Goal: Find specific page/section: Find specific page/section

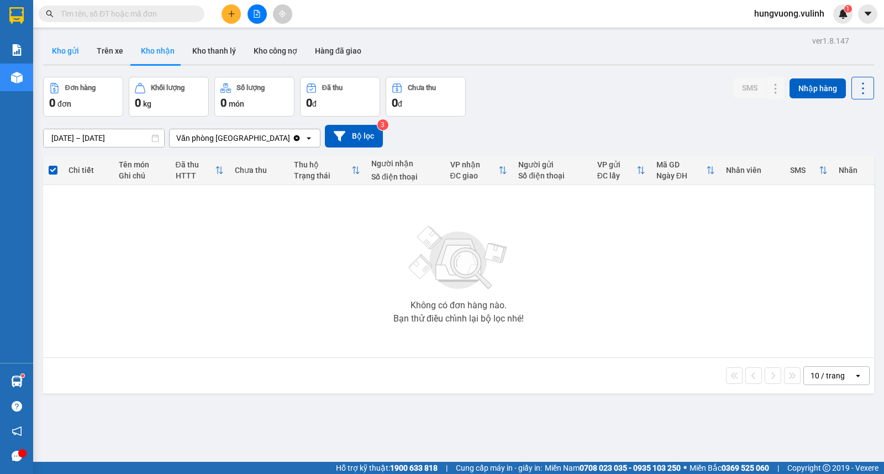
click at [70, 46] on button "Kho gửi" at bounding box center [65, 51] width 45 height 27
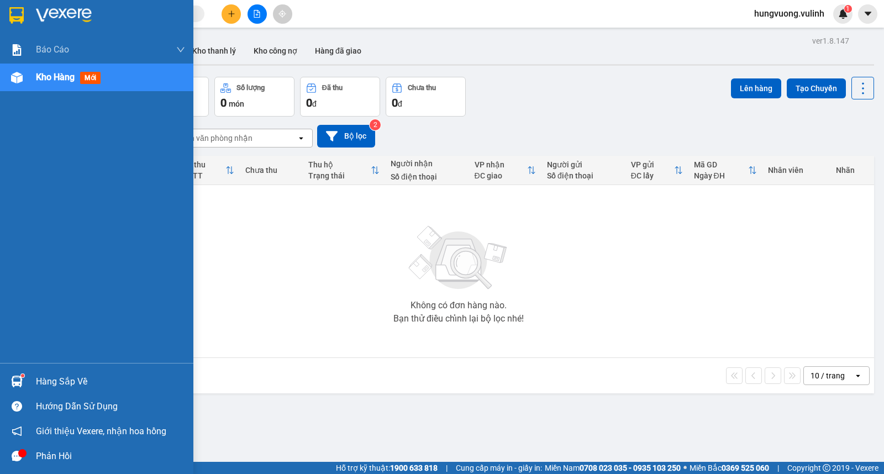
click at [21, 383] on img at bounding box center [17, 382] width 12 height 12
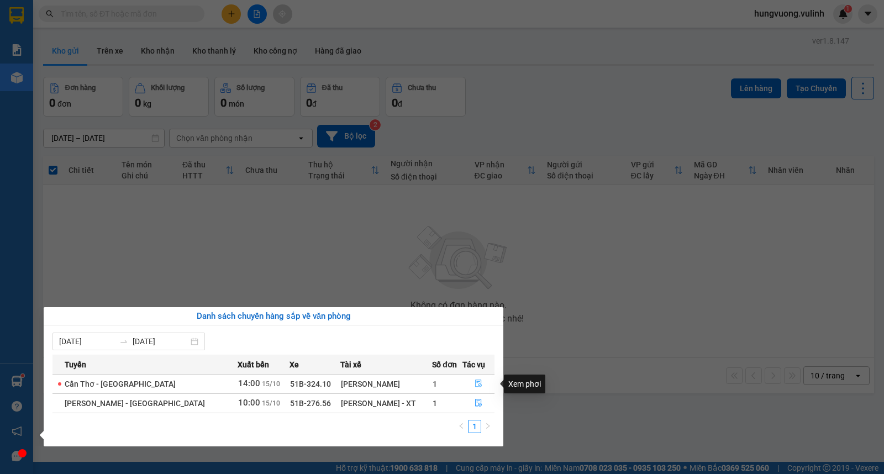
click at [476, 387] on icon "file-done" at bounding box center [479, 384] width 8 height 8
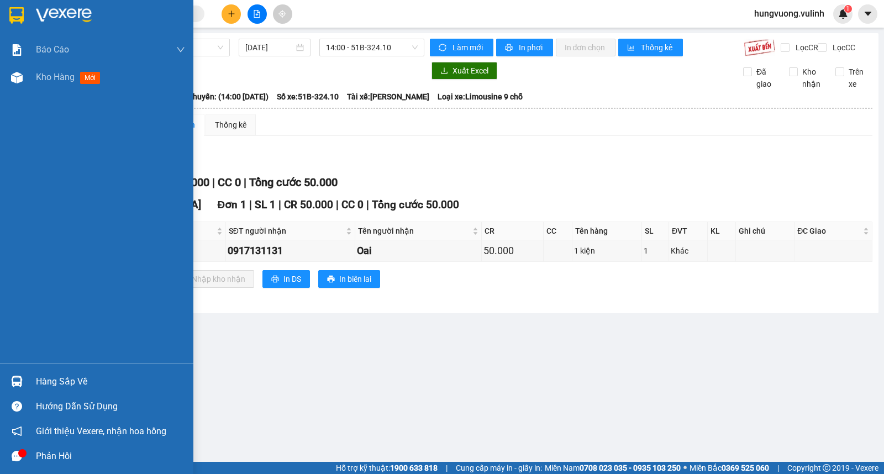
click at [59, 378] on div "Hàng sắp về" at bounding box center [110, 382] width 149 height 17
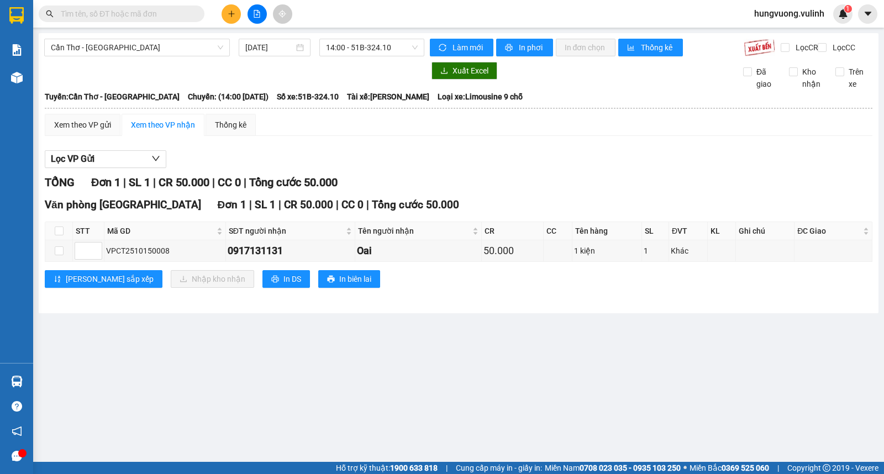
click at [568, 380] on section "Kết quả tìm kiếm ( 0 ) Bộ lọc No Data hungvuong.vulinh 1 Báo cáo BC hàng tồn (t…" at bounding box center [442, 237] width 884 height 474
click at [11, 380] on img at bounding box center [17, 382] width 12 height 12
click at [579, 379] on section "Kết quả tìm kiếm ( 0 ) Bộ lọc No Data hungvuong.vulinh 1 Báo cáo BC hàng tồn (t…" at bounding box center [442, 237] width 884 height 474
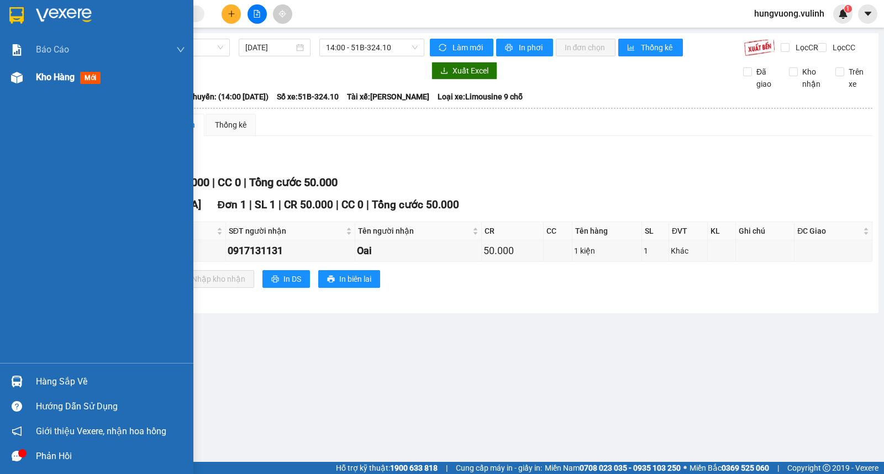
click at [35, 83] on div "Kho hàng mới" at bounding box center [96, 78] width 193 height 28
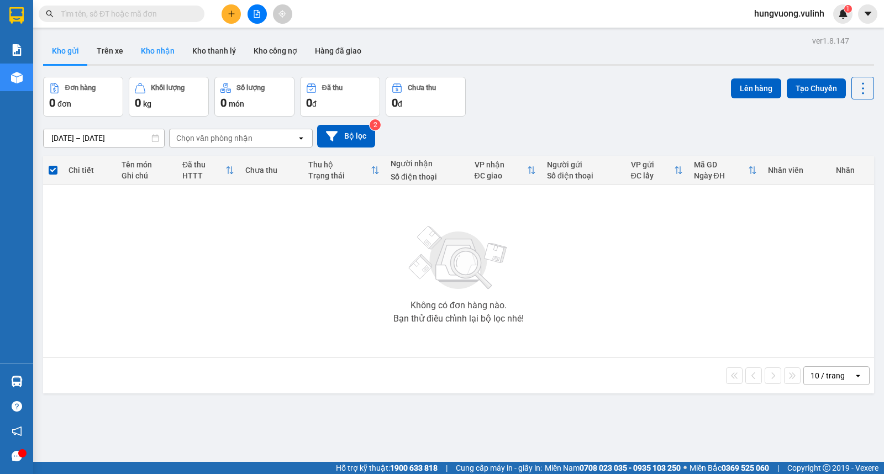
click at [153, 48] on button "Kho nhận" at bounding box center [157, 51] width 51 height 27
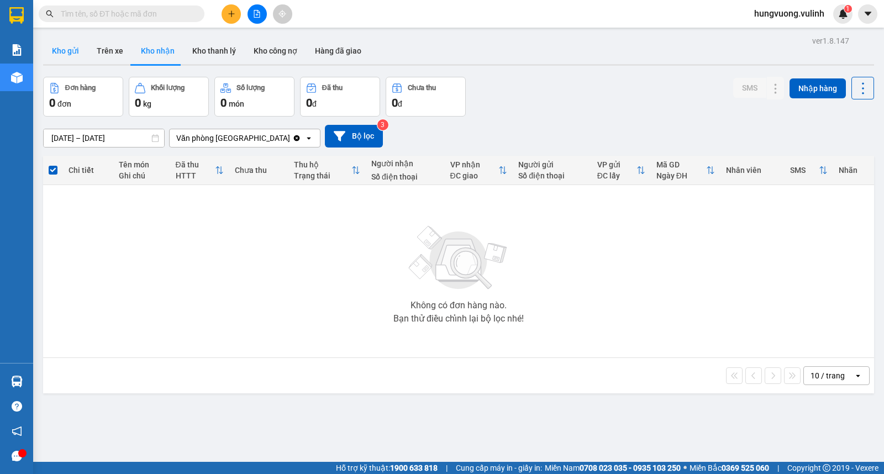
click at [68, 50] on button "Kho gửi" at bounding box center [65, 51] width 45 height 27
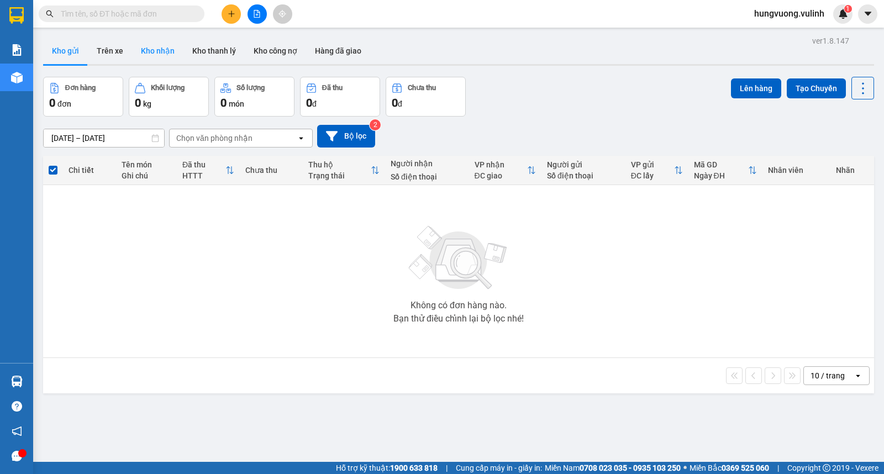
click at [145, 43] on button "Kho nhận" at bounding box center [157, 51] width 51 height 27
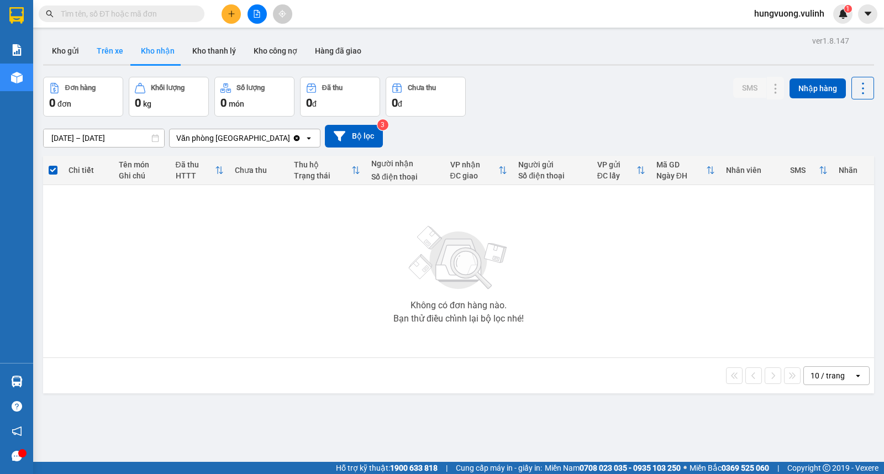
click at [67, 47] on button "Kho gửi" at bounding box center [65, 51] width 45 height 27
